Goal: Task Accomplishment & Management: Complete application form

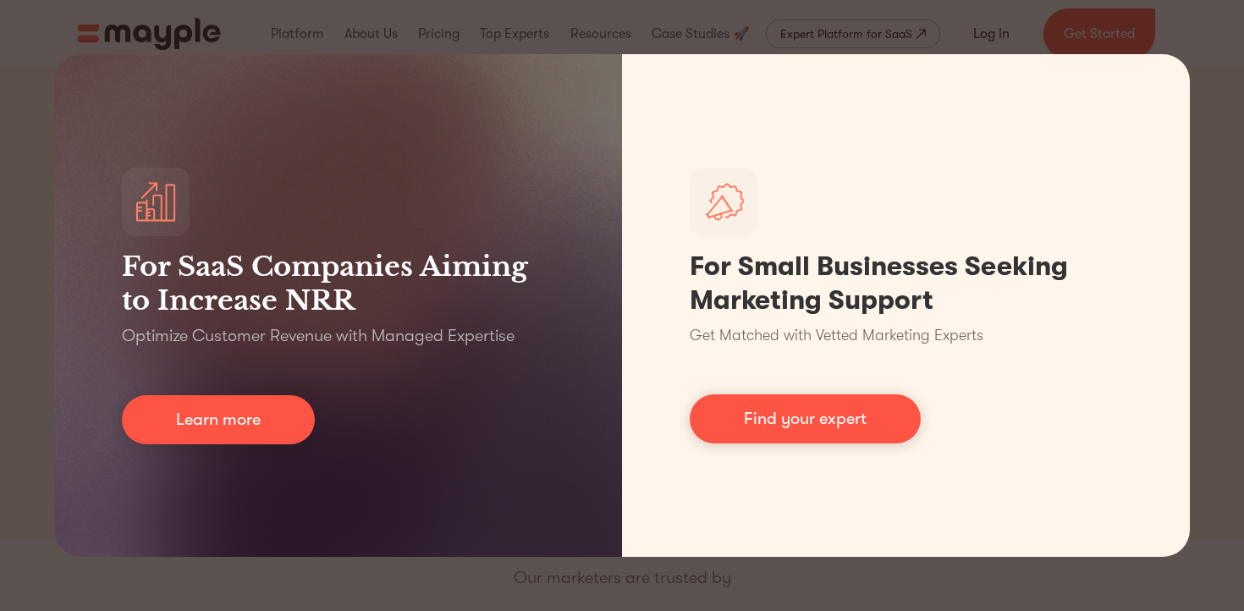
click at [1215, 519] on div "For SaaS Companies Aiming to Increase NRR Optimize Customer Revenue with Manage…" at bounding box center [622, 305] width 1244 height 611
click at [1170, 14] on div "For SaaS Companies Aiming to Increase NRR Optimize Customer Revenue with Manage…" at bounding box center [622, 305] width 1244 height 611
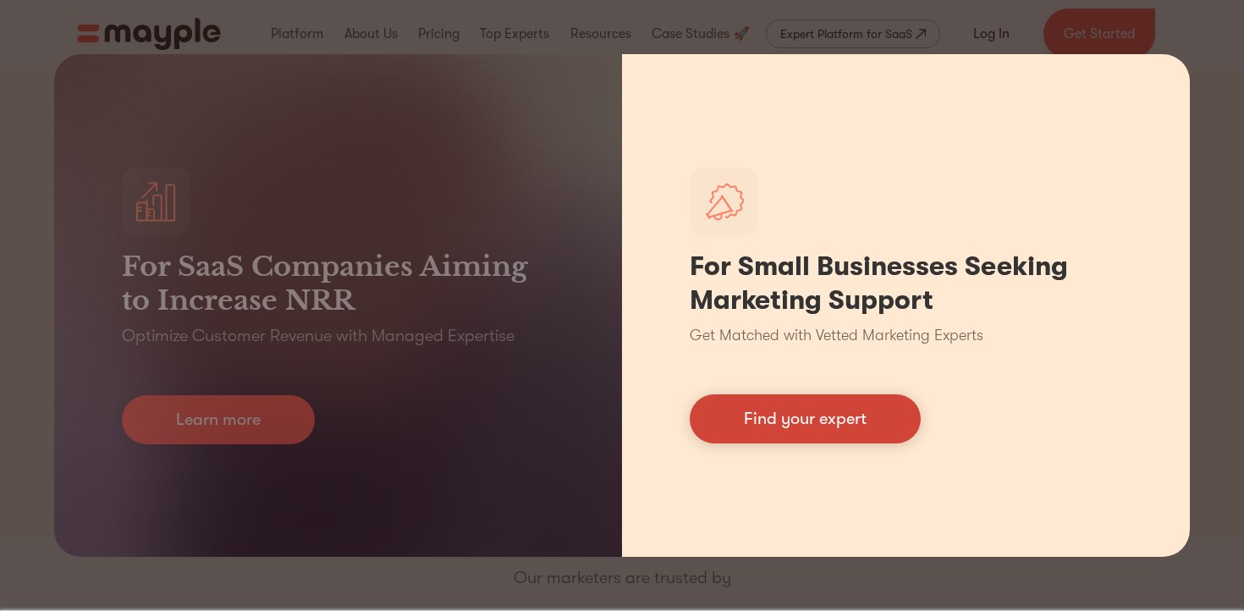
click at [755, 425] on link "Find your expert" at bounding box center [804, 418] width 231 height 49
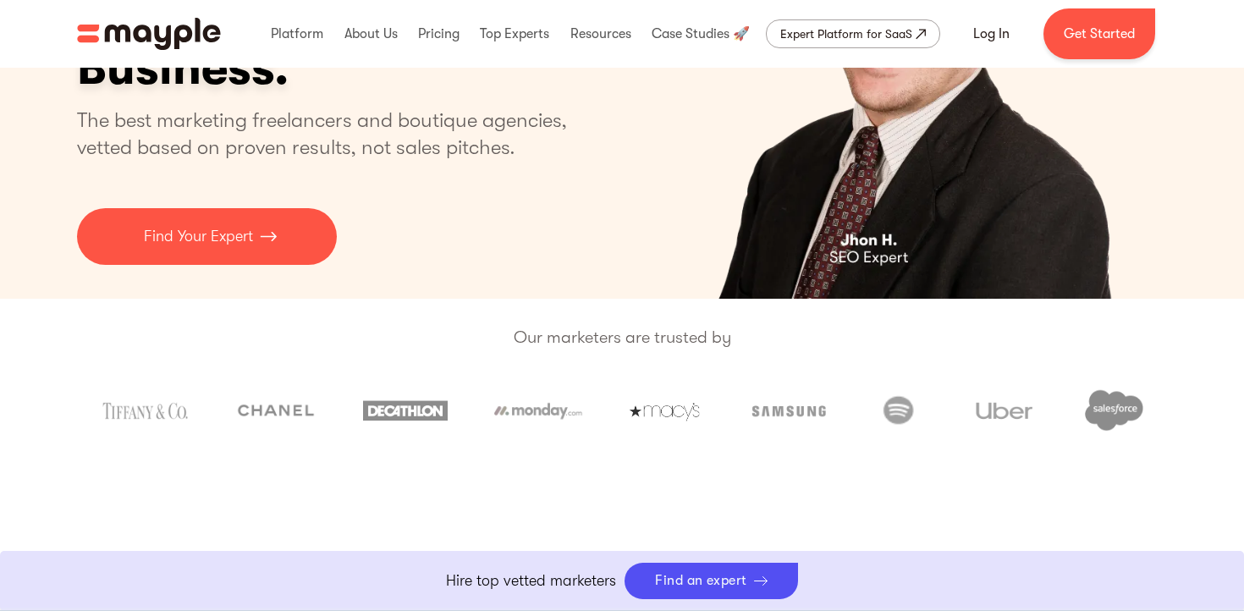
scroll to position [620, 0]
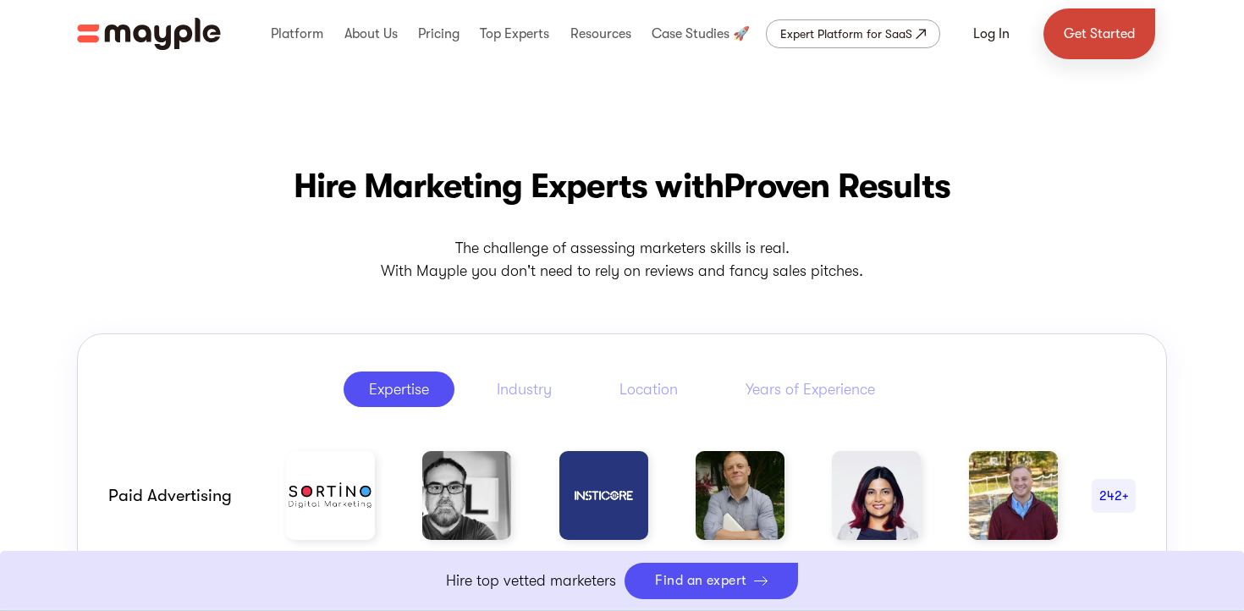
click at [1080, 40] on link "Get Started" at bounding box center [1099, 33] width 112 height 51
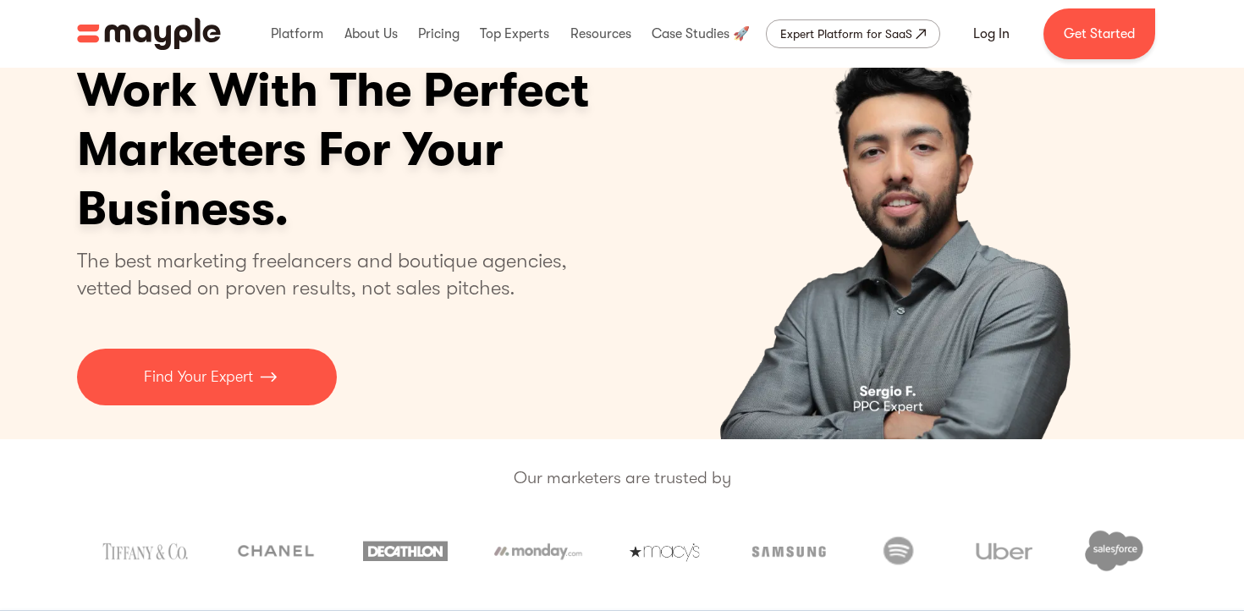
scroll to position [0, 0]
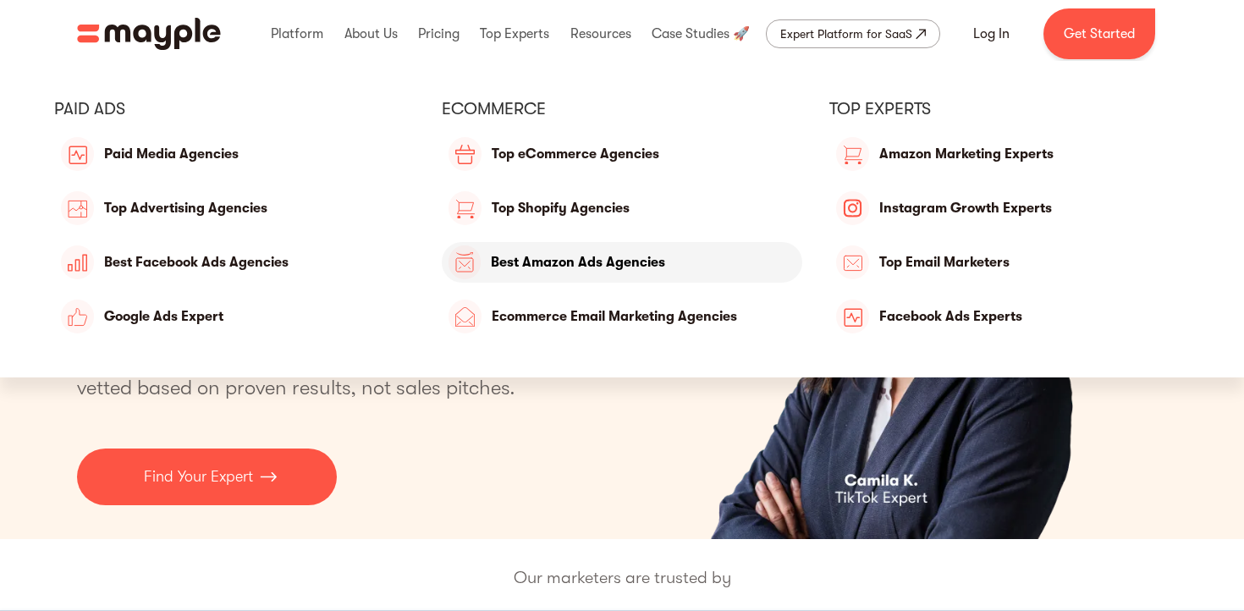
click at [563, 264] on link "Top Amazon Ads Agencies" at bounding box center [622, 262] width 360 height 41
